Goal: Transaction & Acquisition: Complete application form

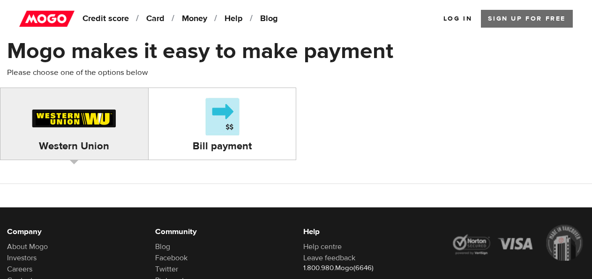
click at [513, 15] on link "Sign up for Free" at bounding box center [527, 19] width 92 height 18
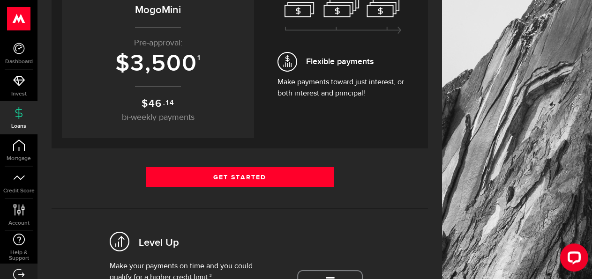
scroll to position [161, 0]
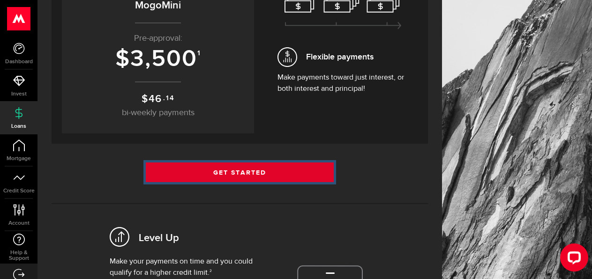
click at [244, 171] on link "Get Started" at bounding box center [240, 173] width 188 height 20
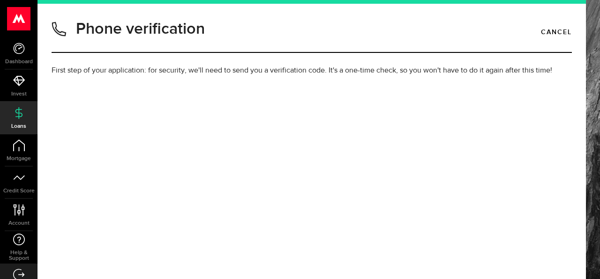
type input "4377370858"
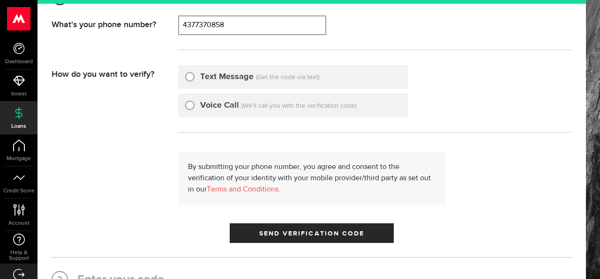
scroll to position [116, 0]
click at [189, 76] on input "Text Message" at bounding box center [189, 74] width 9 height 9
radio input "true"
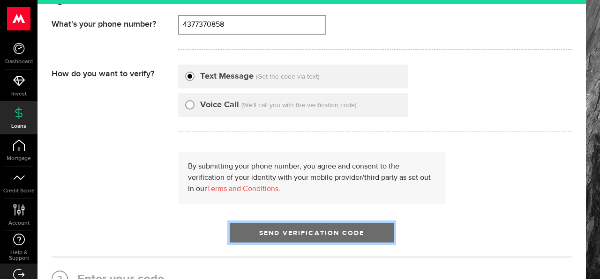
click at [323, 235] on span "Send Verification Code" at bounding box center [311, 233] width 105 height 7
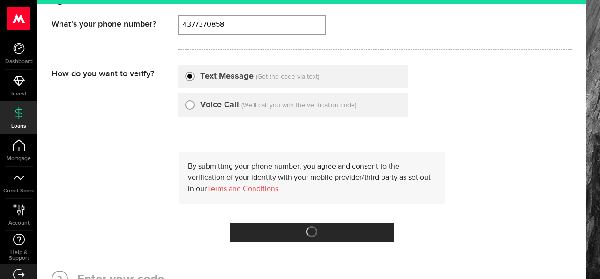
scroll to position [10, 0]
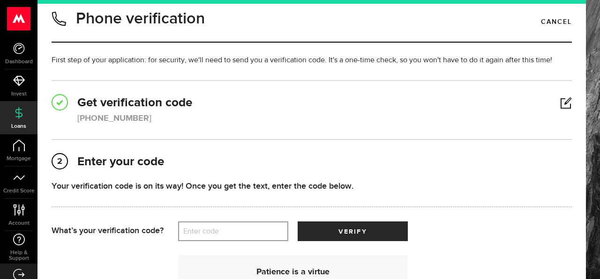
click at [211, 233] on label "Enter code" at bounding box center [233, 231] width 110 height 19
click at [211, 233] on input "Enter code" at bounding box center [233, 232] width 110 height 20
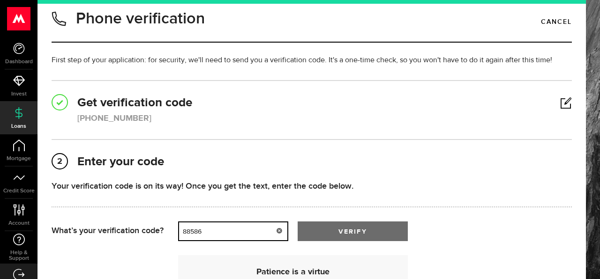
type input "88586"
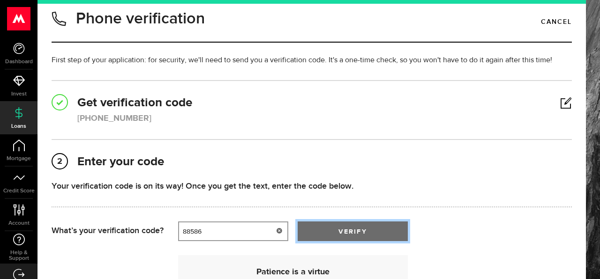
click at [326, 233] on button "verify" at bounding box center [352, 232] width 110 height 20
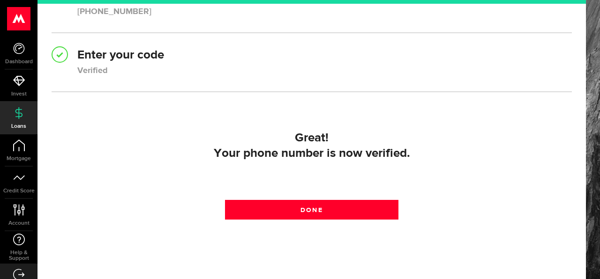
scroll to position [122, 0]
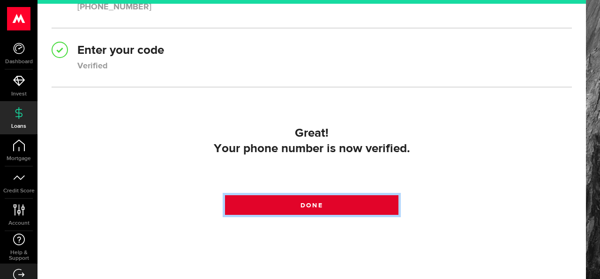
click at [320, 211] on link "Done" at bounding box center [311, 205] width 173 height 20
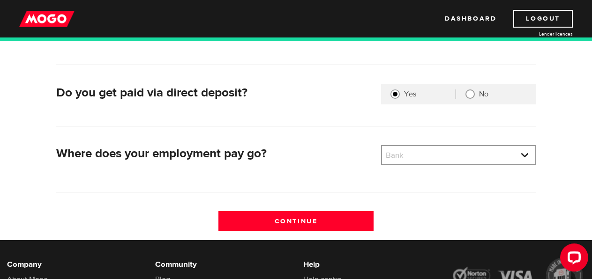
scroll to position [246, 0]
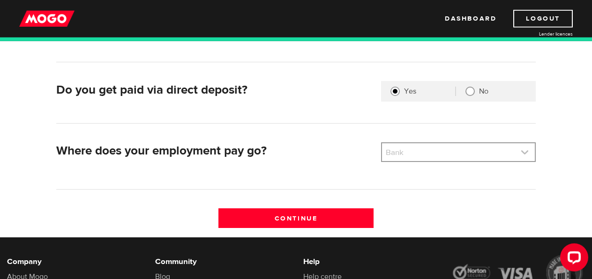
click at [430, 156] on link at bounding box center [458, 152] width 153 height 18
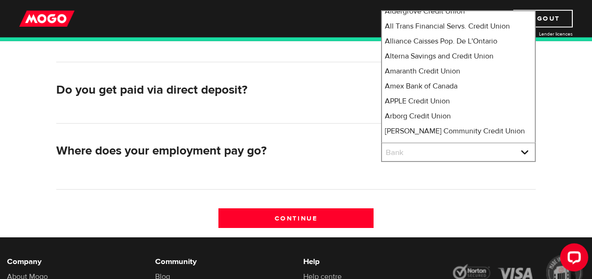
scroll to position [432, 0]
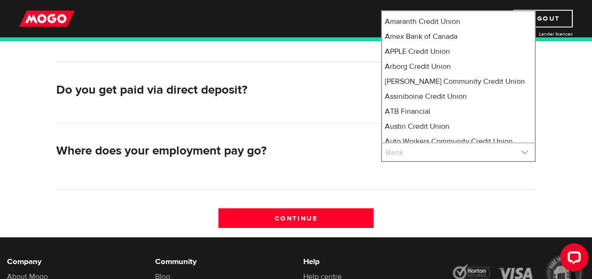
click at [392, 151] on link at bounding box center [458, 152] width 153 height 18
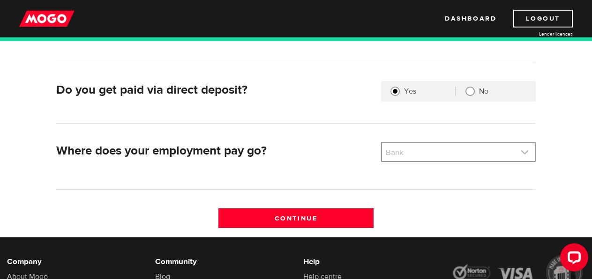
click at [392, 151] on link at bounding box center [458, 152] width 153 height 18
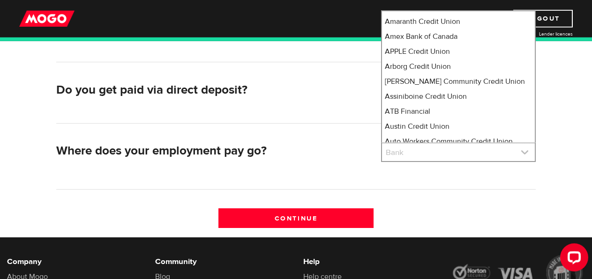
click at [392, 151] on link at bounding box center [458, 152] width 153 height 18
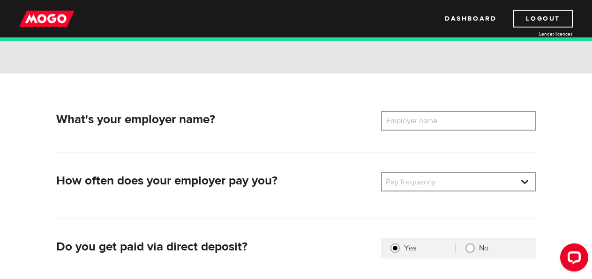
scroll to position [73, 0]
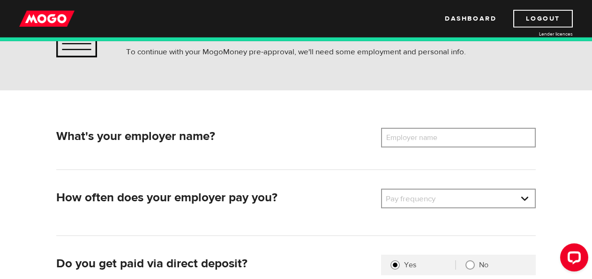
click at [424, 142] on label "Employer name" at bounding box center [418, 138] width 75 height 20
click at [424, 142] on input "Employer name" at bounding box center [458, 138] width 155 height 20
drag, startPoint x: 438, startPoint y: 136, endPoint x: 384, endPoint y: 139, distance: 54.4
click at [384, 139] on label "Employer name" at bounding box center [418, 138] width 75 height 20
drag, startPoint x: 447, startPoint y: 138, endPoint x: 385, endPoint y: 139, distance: 62.3
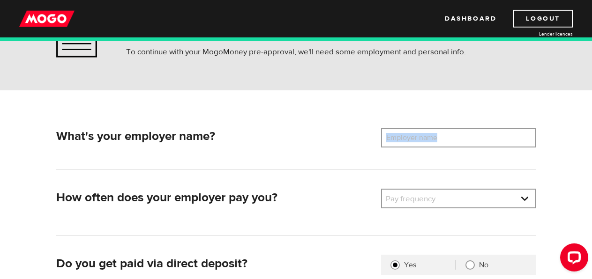
click at [385, 139] on label "Employer name" at bounding box center [418, 138] width 75 height 20
drag, startPoint x: 438, startPoint y: 136, endPoint x: 374, endPoint y: 139, distance: 64.2
click at [381, 139] on label "Employer name" at bounding box center [418, 138] width 75 height 20
click at [429, 140] on label "Employer name" at bounding box center [418, 138] width 75 height 20
click at [429, 140] on input "Employer name" at bounding box center [458, 138] width 155 height 20
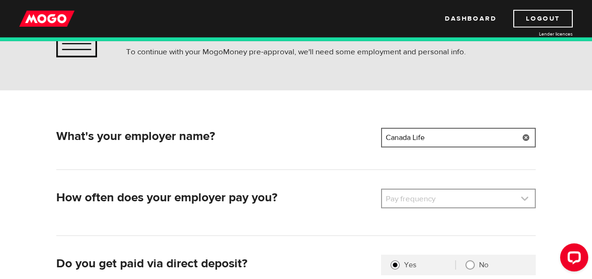
type input "Canada Life"
click at [437, 198] on link at bounding box center [458, 199] width 153 height 18
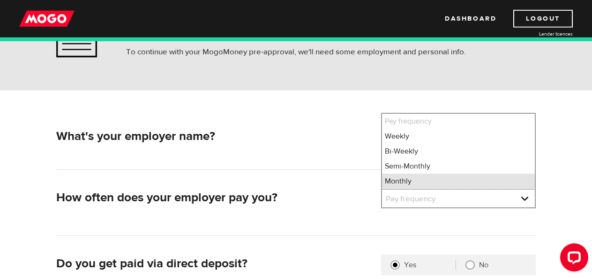
click at [430, 184] on li "Monthly" at bounding box center [458, 181] width 153 height 15
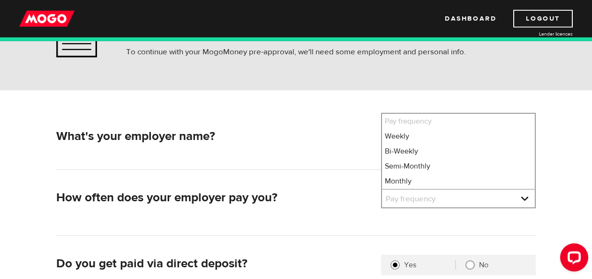
select select "4"
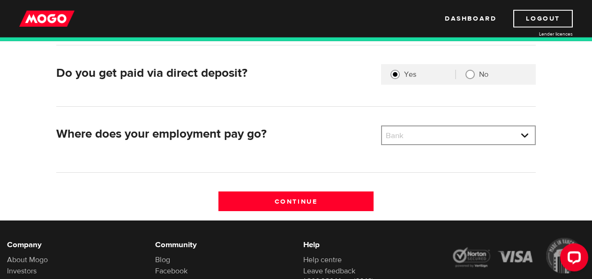
scroll to position [265, 0]
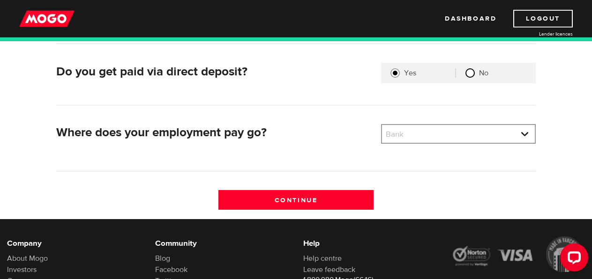
click at [471, 72] on input "No" at bounding box center [469, 72] width 9 height 9
radio input "true"
click at [398, 72] on input "Yes" at bounding box center [394, 72] width 9 height 9
radio input "true"
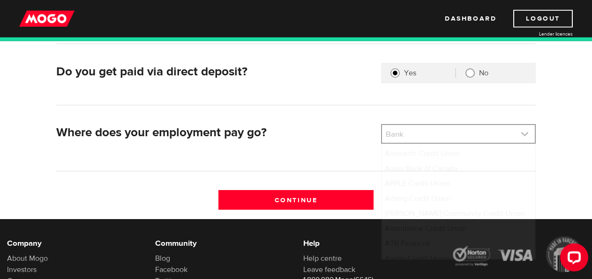
click at [411, 131] on link at bounding box center [458, 134] width 153 height 18
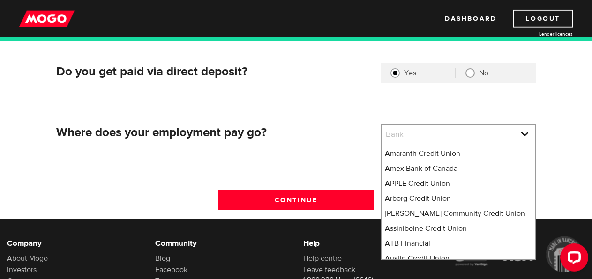
click at [472, 72] on input "No" at bounding box center [469, 72] width 9 height 9
radio input "true"
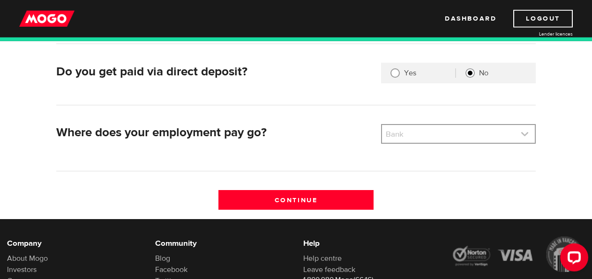
click at [444, 136] on link at bounding box center [458, 134] width 153 height 18
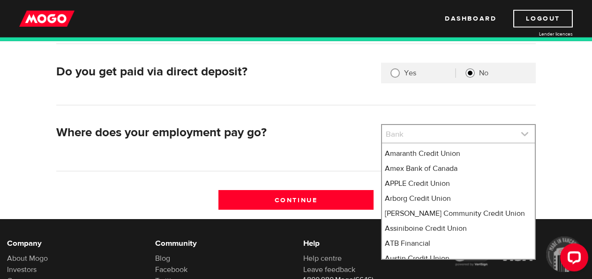
click at [444, 136] on link at bounding box center [458, 134] width 153 height 18
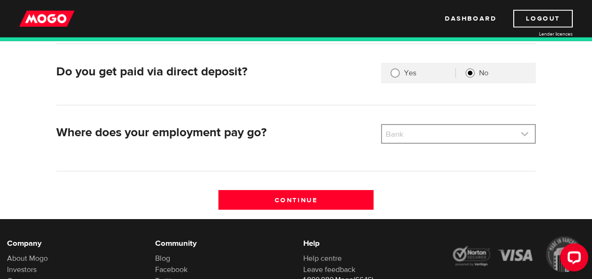
click at [444, 136] on link at bounding box center [458, 134] width 153 height 18
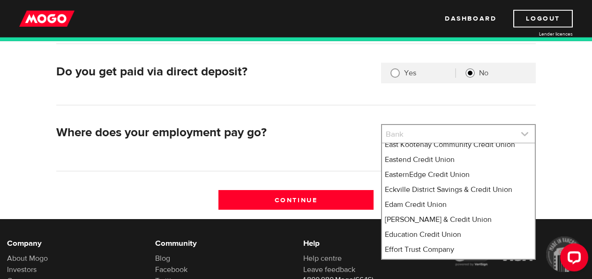
scroll to position [2663, 0]
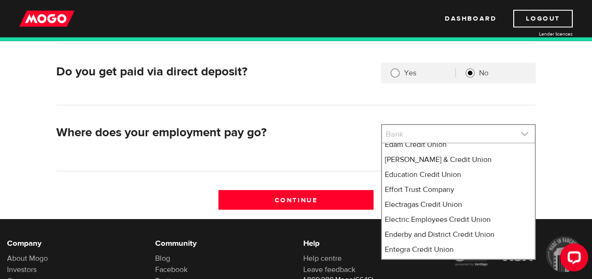
select select "499"
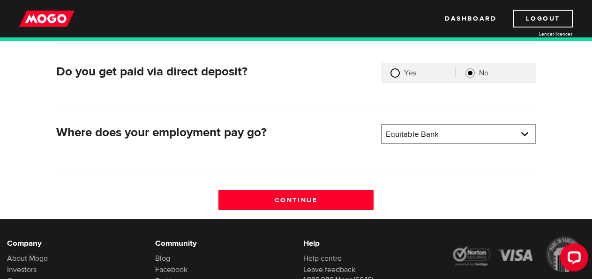
click at [392, 75] on input "Yes" at bounding box center [394, 72] width 9 height 9
radio input "true"
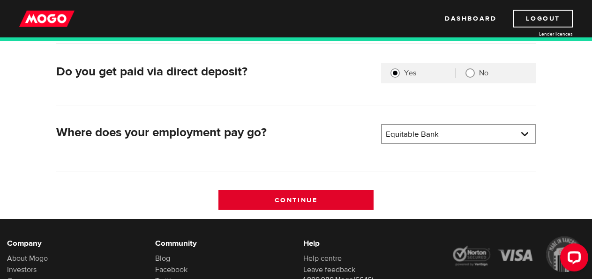
click at [293, 199] on input "Continue" at bounding box center [295, 200] width 155 height 20
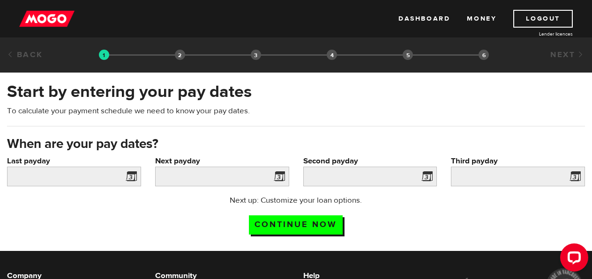
click at [130, 176] on span at bounding box center [129, 178] width 14 height 15
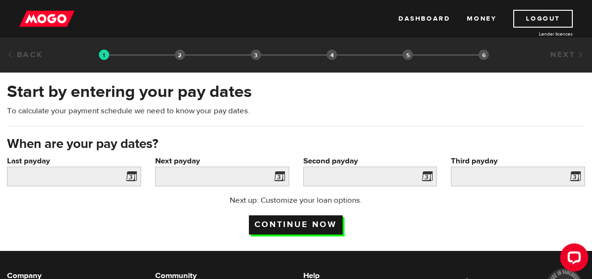
click at [289, 221] on input "Continue now" at bounding box center [296, 224] width 94 height 19
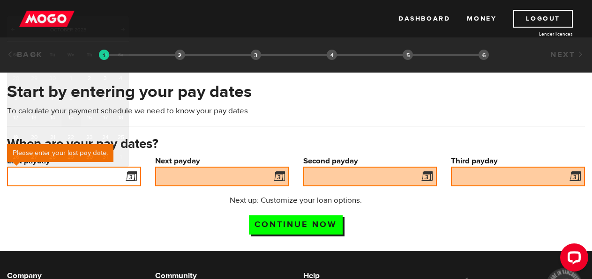
click at [96, 176] on input "Last payday" at bounding box center [74, 177] width 134 height 20
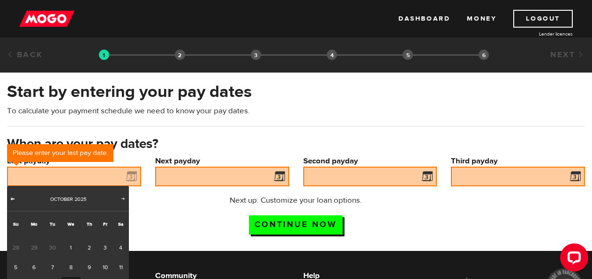
click at [9, 196] on span "Prev" at bounding box center [12, 198] width 7 height 7
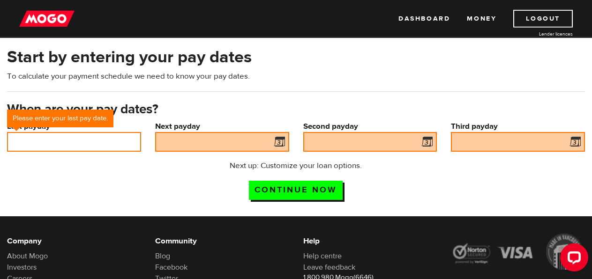
scroll to position [36, 0]
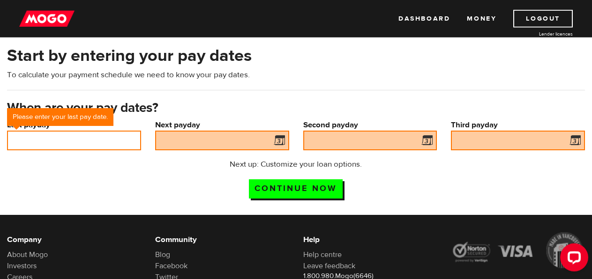
click at [66, 139] on input "Last payday" at bounding box center [74, 141] width 134 height 20
click at [22, 138] on input "Last payday" at bounding box center [74, 141] width 134 height 20
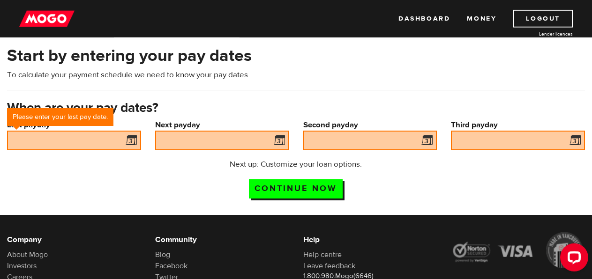
click at [179, 101] on h3 "When are your pay dates?" at bounding box center [296, 108] width 578 height 15
click at [128, 142] on span at bounding box center [129, 141] width 14 height 15
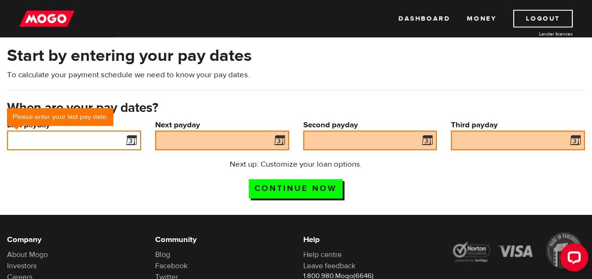
click at [93, 143] on input "Last payday" at bounding box center [74, 141] width 134 height 20
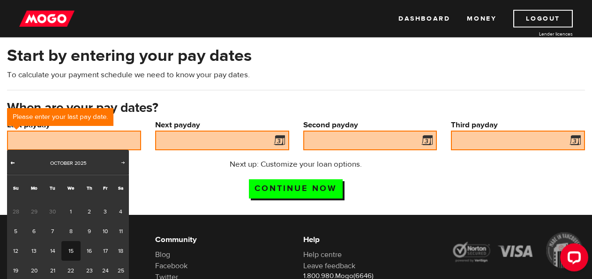
click at [12, 163] on span "Prev" at bounding box center [12, 162] width 7 height 7
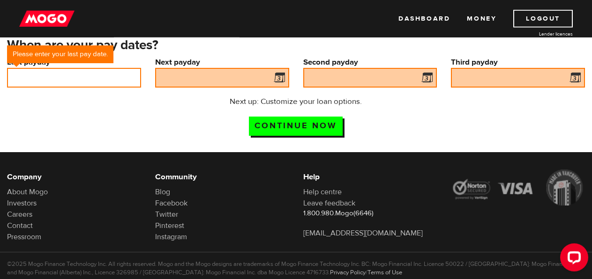
scroll to position [100, 0]
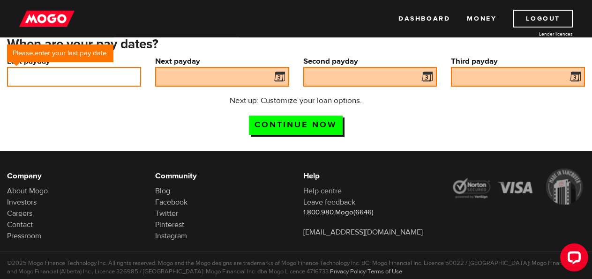
click at [51, 78] on input "Last payday" at bounding box center [74, 77] width 134 height 20
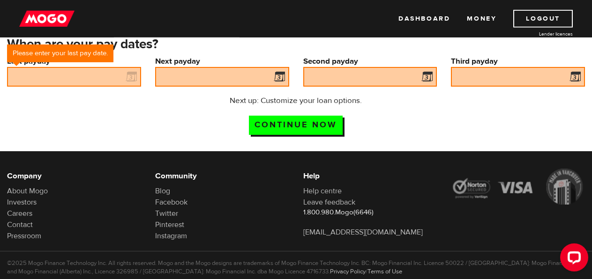
click at [101, 110] on div "Next up: Customize your loan options. Continue now" at bounding box center [296, 118] width 592 height 47
click at [130, 77] on span at bounding box center [129, 78] width 14 height 15
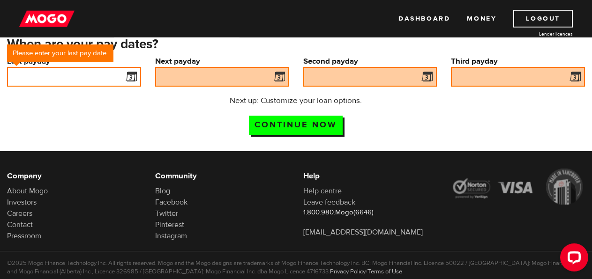
click at [82, 76] on input "Last payday" at bounding box center [74, 77] width 134 height 20
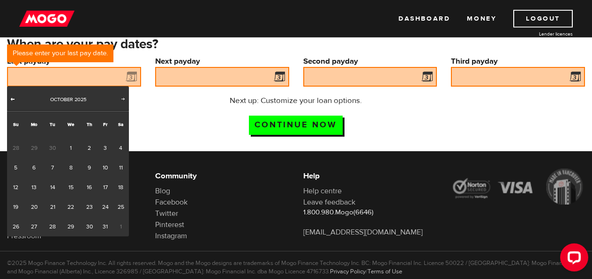
click at [14, 97] on span "Prev" at bounding box center [12, 98] width 7 height 7
click at [50, 223] on link "30" at bounding box center [52, 227] width 17 height 20
type input "2025/09/30"
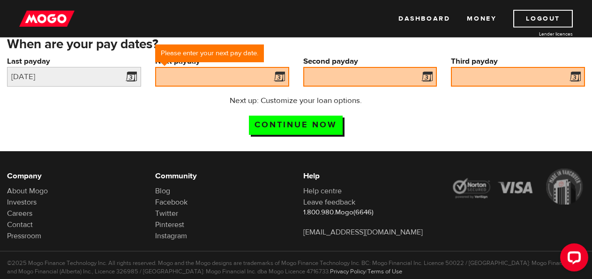
click at [280, 77] on span at bounding box center [277, 78] width 14 height 15
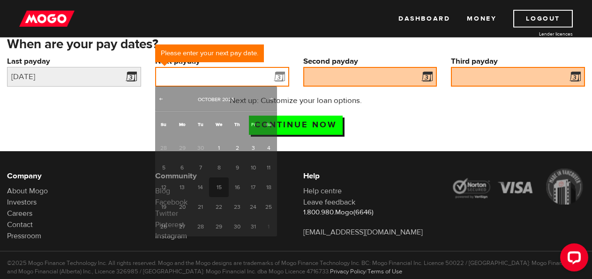
click at [261, 76] on input "Next payday" at bounding box center [222, 77] width 134 height 20
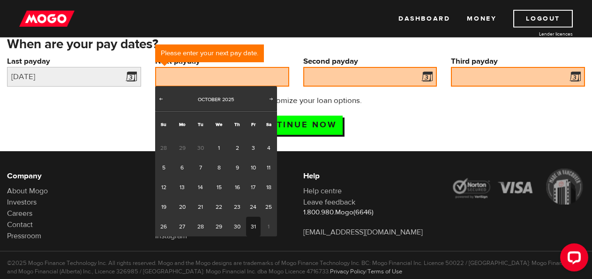
click at [252, 226] on link "31" at bounding box center [253, 227] width 15 height 20
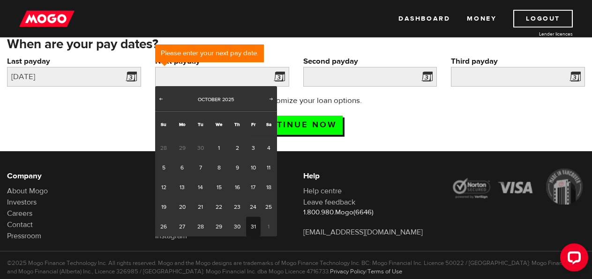
type input "2025/10/31"
type input "2025/11/30"
type input "2025/12/30"
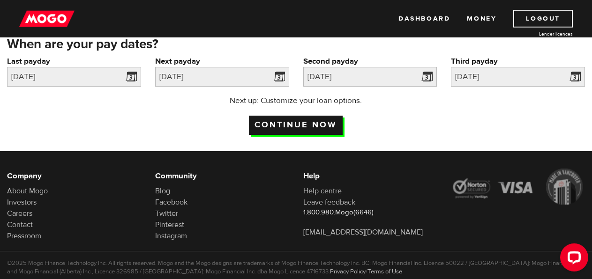
click at [299, 125] on input "Continue now" at bounding box center [296, 125] width 94 height 19
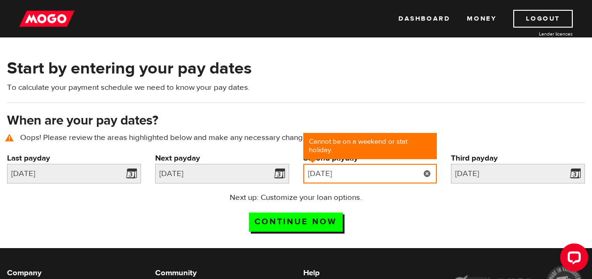
click at [375, 174] on input "[DATE]" at bounding box center [370, 174] width 134 height 20
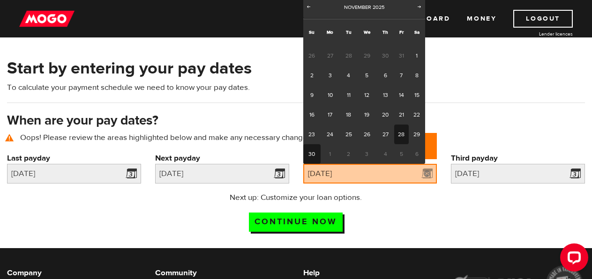
click at [403, 138] on link "28" at bounding box center [401, 135] width 15 height 20
type input "[DATE]"
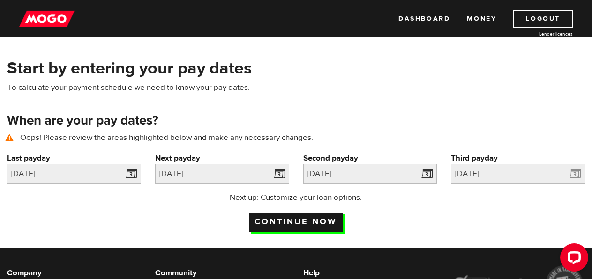
click at [304, 222] on input "Continue now" at bounding box center [296, 222] width 94 height 19
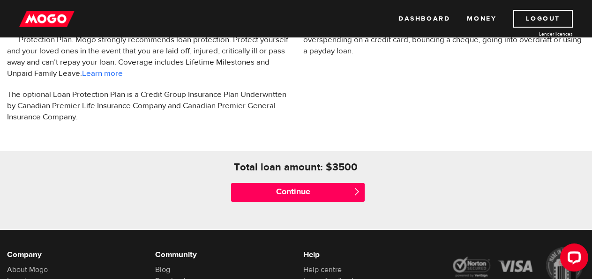
scroll to position [355, 0]
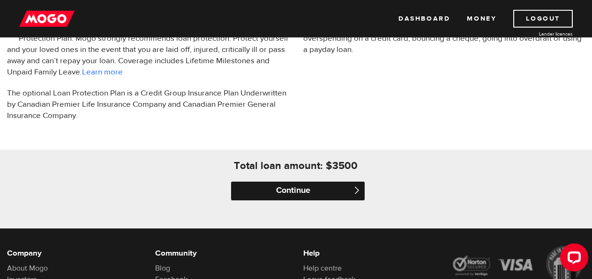
click at [305, 189] on input "Continue" at bounding box center [298, 191] width 134 height 19
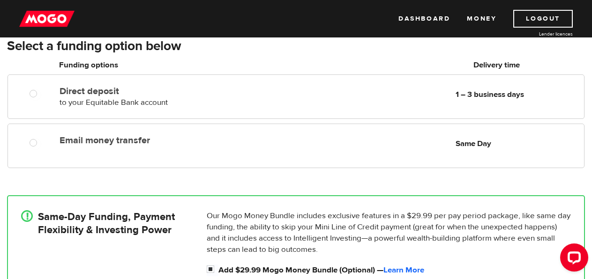
scroll to position [114, 0]
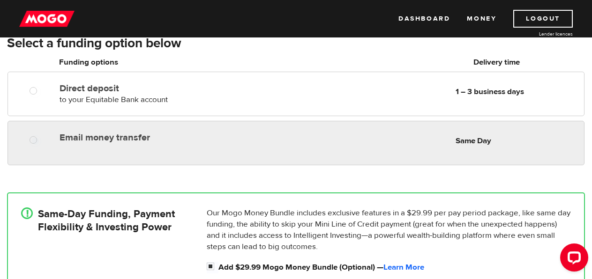
radio input "true"
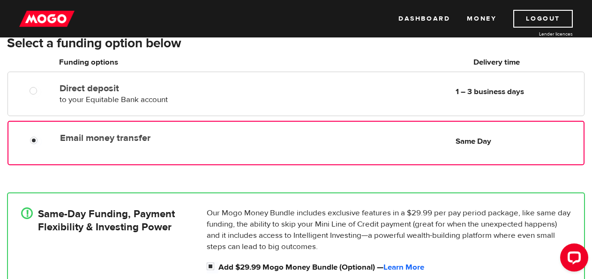
click at [526, 143] on span "Same Day" at bounding box center [517, 141] width 124 height 11
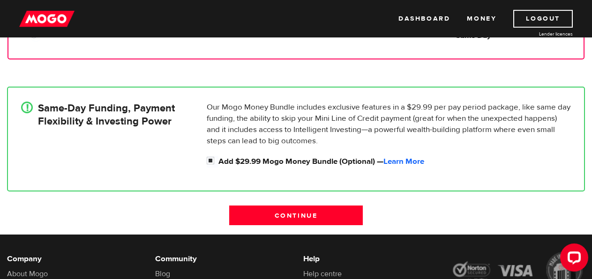
scroll to position [261, 0]
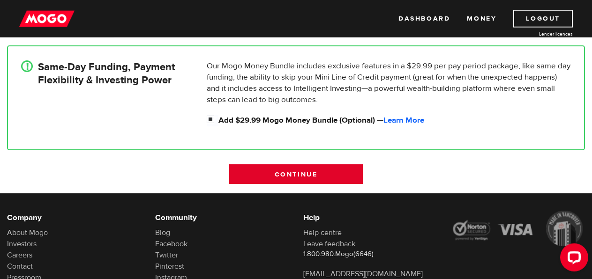
click at [309, 171] on input "Continue" at bounding box center [296, 174] width 134 height 20
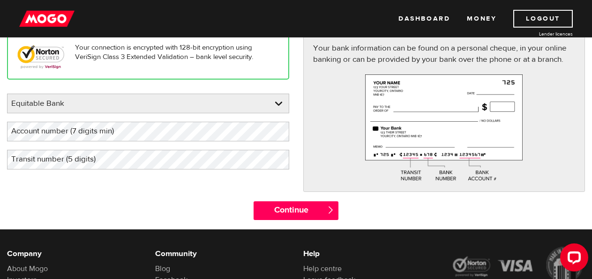
scroll to position [123, 0]
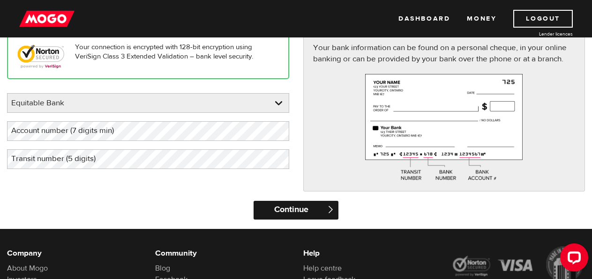
click at [308, 208] on input "Continue" at bounding box center [295, 210] width 85 height 19
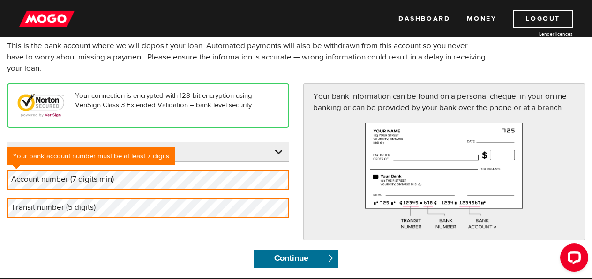
scroll to position [100, 0]
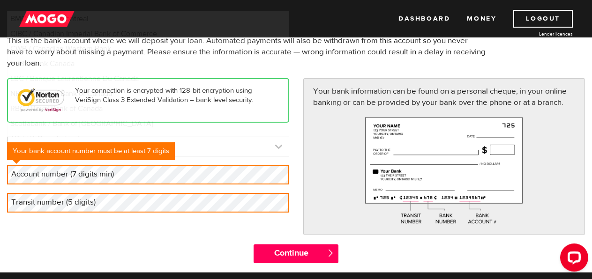
click at [220, 148] on link at bounding box center [147, 146] width 281 height 19
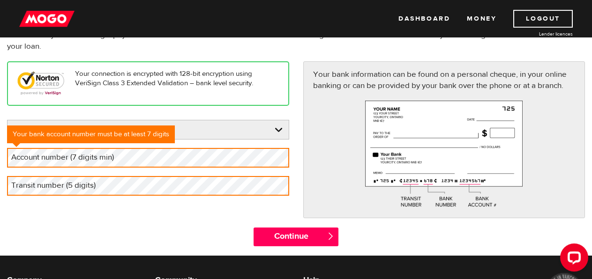
scroll to position [129, 0]
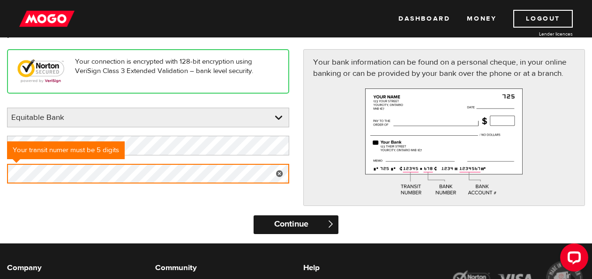
click at [270, 226] on input "Continue" at bounding box center [295, 224] width 85 height 19
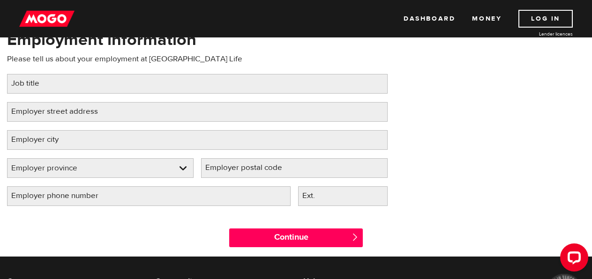
scroll to position [87, 0]
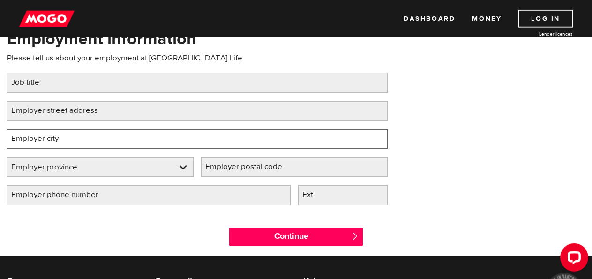
click at [178, 141] on input "Employer city" at bounding box center [197, 139] width 380 height 20
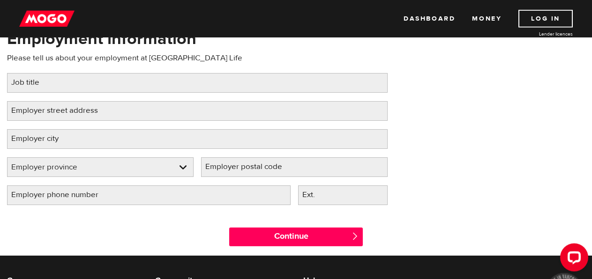
click at [113, 108] on label "Employer street address" at bounding box center [62, 110] width 110 height 19
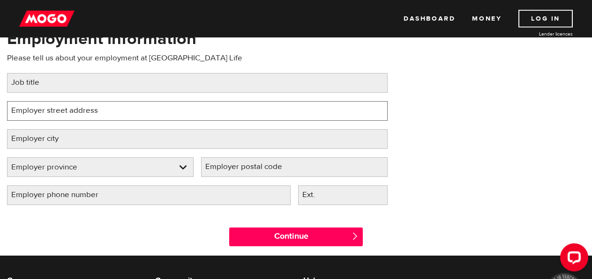
click at [113, 108] on input "Employer street address" at bounding box center [197, 111] width 380 height 20
paste input "[STREET_ADDRESS]"
type input "[STREET_ADDRESS]"
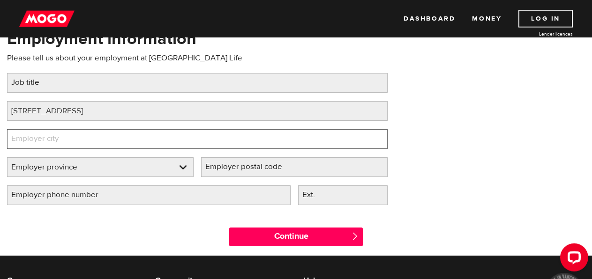
click at [90, 141] on input "Employer city" at bounding box center [197, 139] width 380 height 20
type input "[GEOGRAPHIC_DATA]"
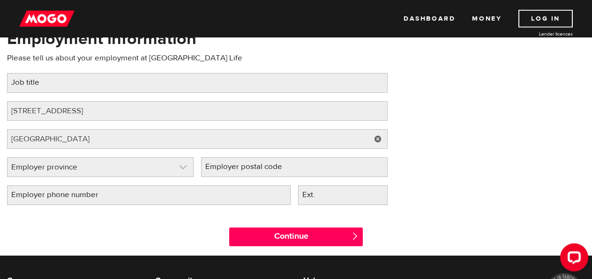
click at [86, 163] on link at bounding box center [100, 167] width 186 height 19
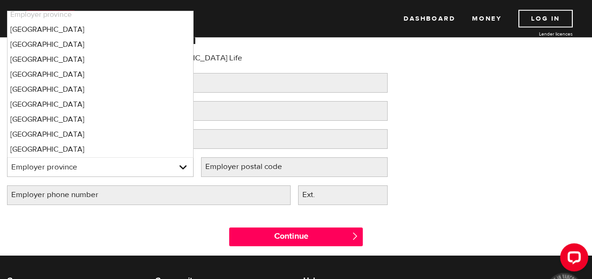
scroll to position [3, 0]
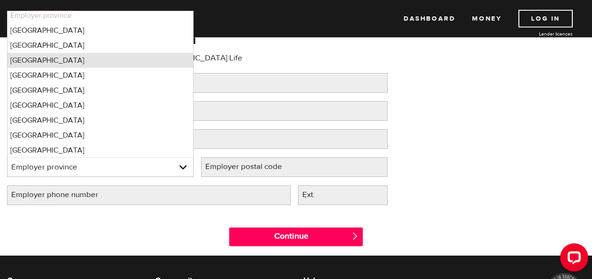
click at [133, 62] on li "[GEOGRAPHIC_DATA]" at bounding box center [100, 60] width 186 height 15
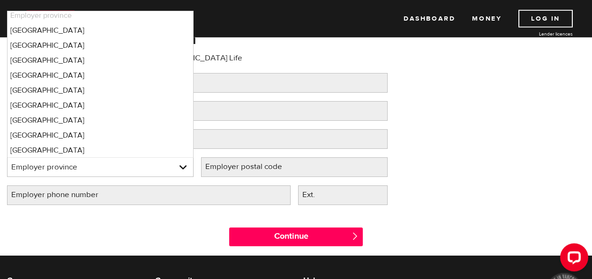
select select "ON"
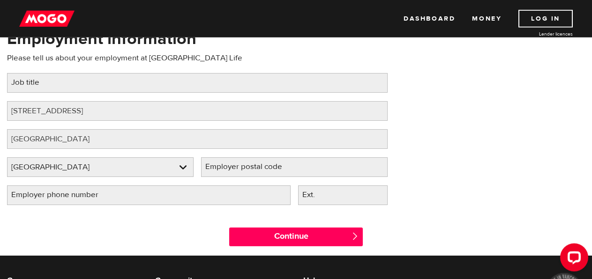
click at [246, 163] on label "Employer postal code" at bounding box center [251, 166] width 100 height 19
click at [246, 163] on input "Employer postal code" at bounding box center [294, 167] width 186 height 20
paste input "M5G 1R8"
type input "M5G 1R8"
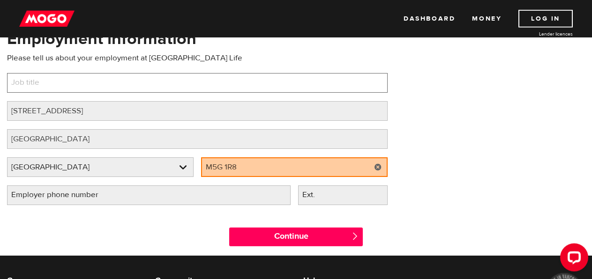
click at [88, 86] on input "Job title" at bounding box center [197, 83] width 380 height 20
type input "Accountant"
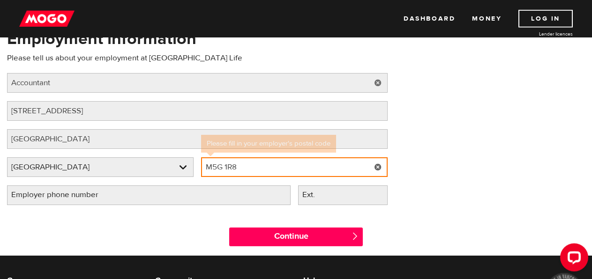
click at [246, 165] on input "M5G 1R8" at bounding box center [294, 167] width 186 height 20
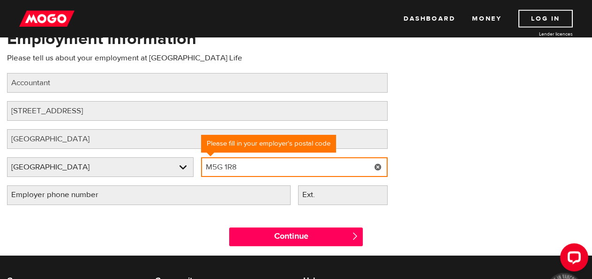
type input "M5G 1R8"
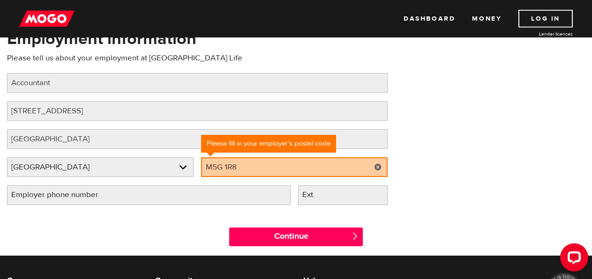
click at [435, 159] on div "Employment information Please tell us about your employment at Canada Life Job …" at bounding box center [296, 121] width 592 height 186
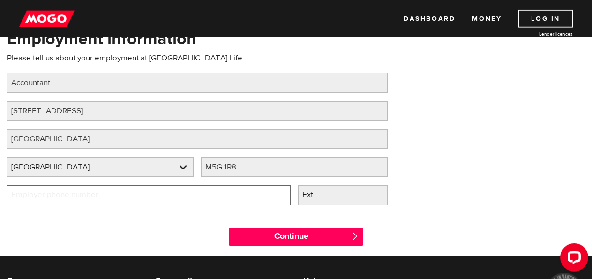
click at [158, 197] on input "Employer phone number" at bounding box center [148, 196] width 283 height 20
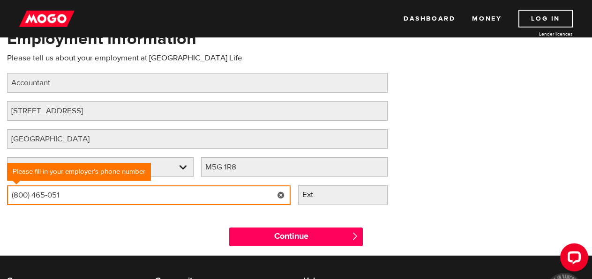
type input "(800) 465-0517"
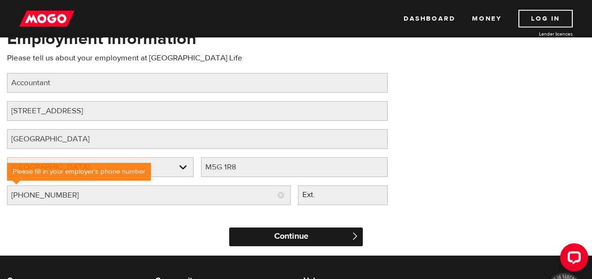
click at [297, 235] on input "Continue" at bounding box center [296, 237] width 134 height 19
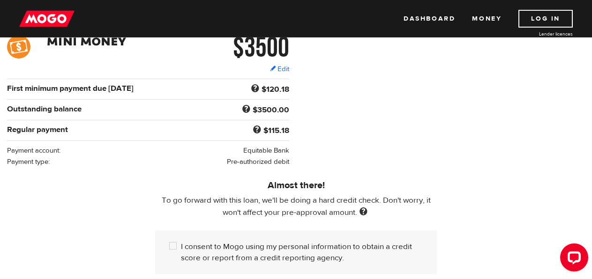
scroll to position [180, 0]
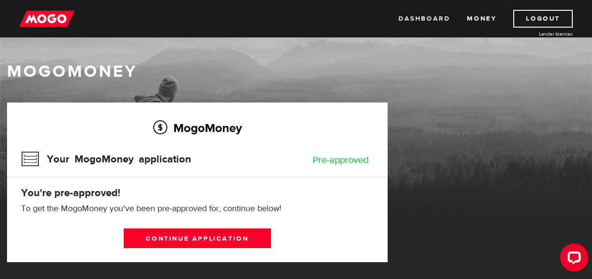
click at [431, 19] on link "Dashboard" at bounding box center [424, 19] width 52 height 18
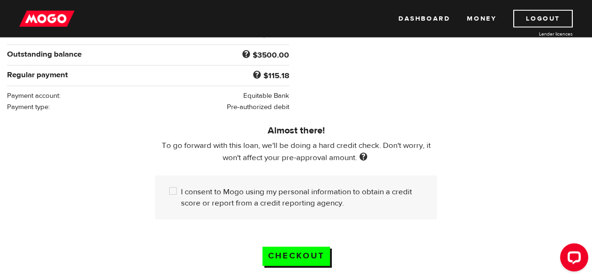
scroll to position [214, 0]
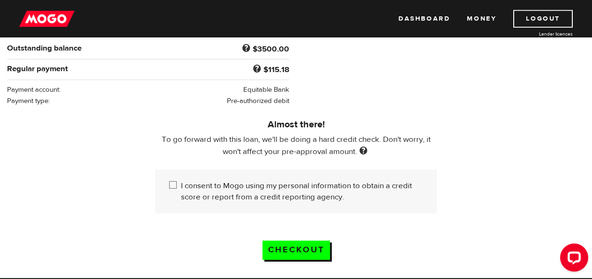
click at [174, 180] on input "I consent to Mogo using my personal information to obtain a credit score or rep…" at bounding box center [175, 186] width 12 height 12
checkbox input "true"
click at [289, 241] on input "Checkout" at bounding box center [295, 250] width 67 height 19
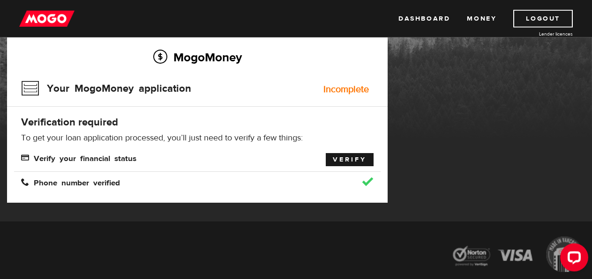
click at [349, 161] on link "Verify" at bounding box center [350, 159] width 48 height 13
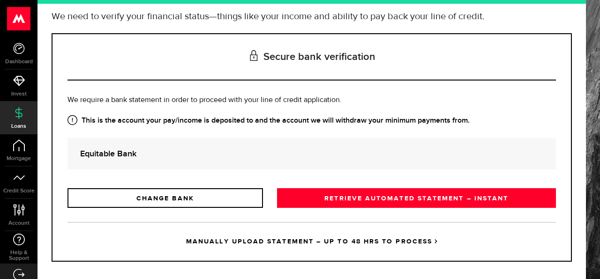
scroll to position [90, 0]
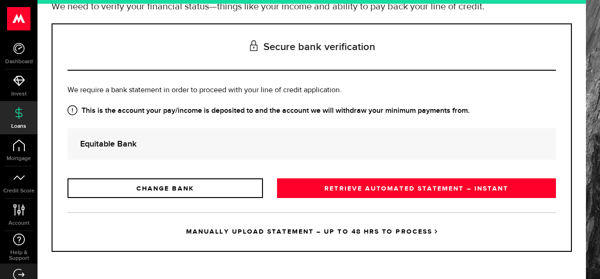
click at [301, 233] on link "MANUALLY UPLOAD STATEMENT – UP TO 48 HRS TO PROCESS" at bounding box center [311, 231] width 488 height 39
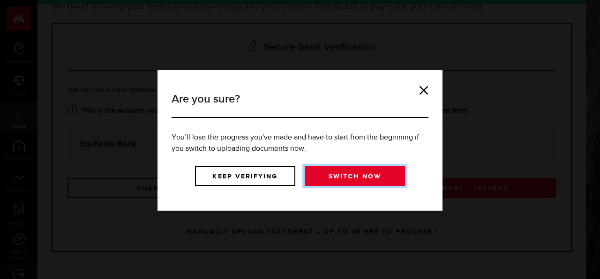
click at [331, 174] on link "Switch now" at bounding box center [354, 176] width 100 height 20
